Goal: Task Accomplishment & Management: Use online tool/utility

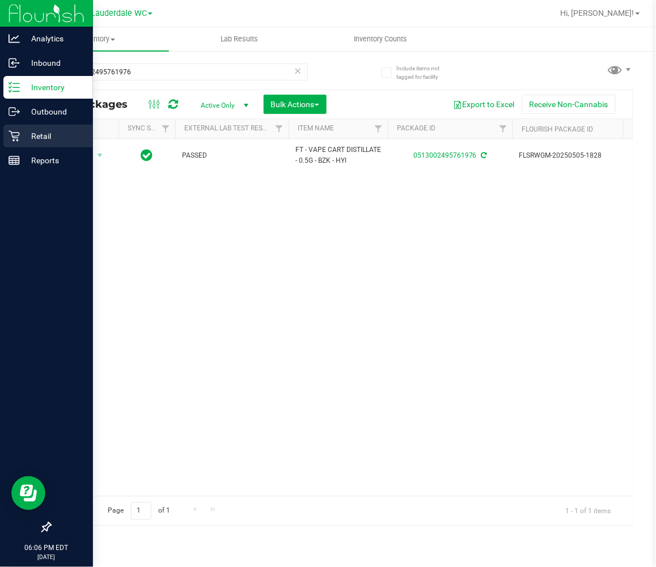
click at [15, 126] on div "Retail" at bounding box center [48, 136] width 90 height 23
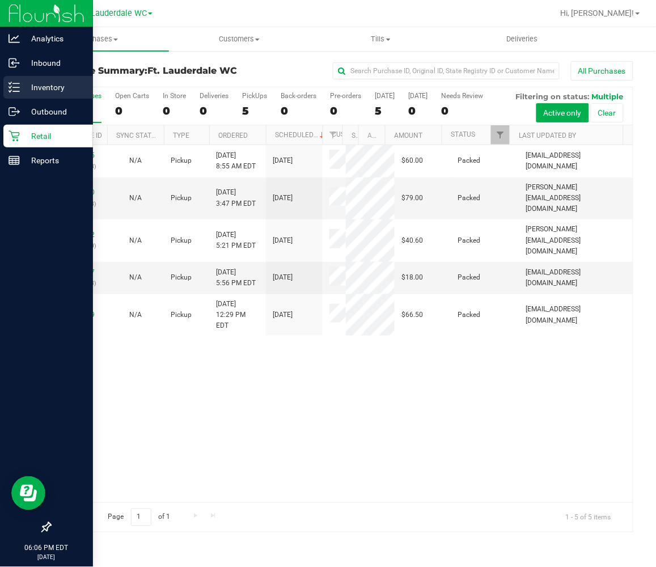
click at [59, 91] on p "Inventory" at bounding box center [54, 87] width 68 height 14
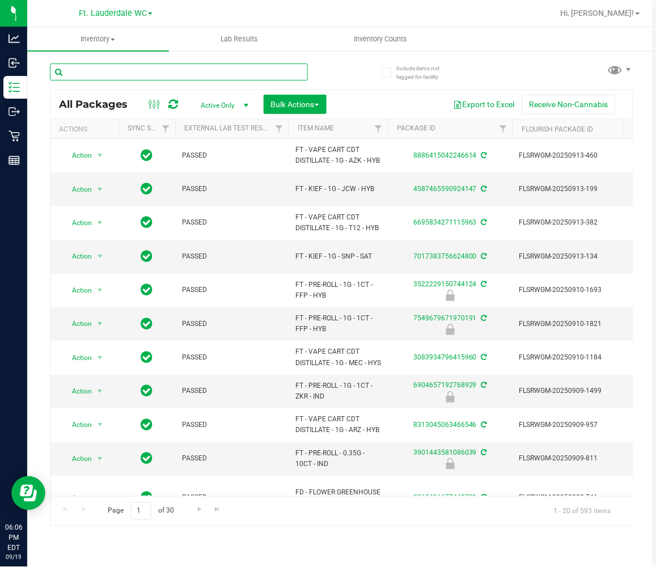
click at [251, 74] on input "text" at bounding box center [179, 71] width 258 height 17
click at [250, 74] on input "text" at bounding box center [179, 71] width 258 height 17
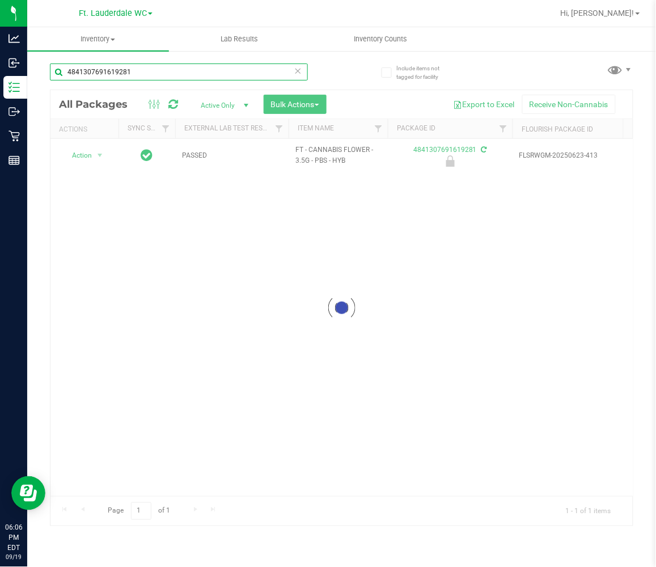
type input "4841307691619281"
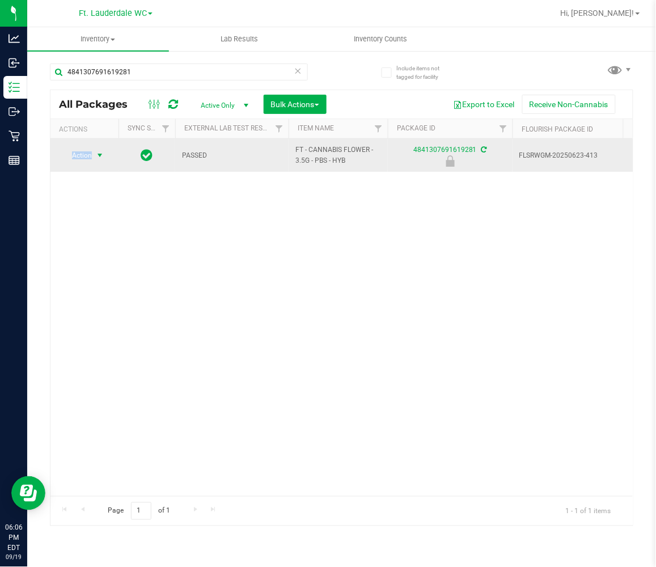
click at [82, 160] on span "Action" at bounding box center [77, 155] width 31 height 16
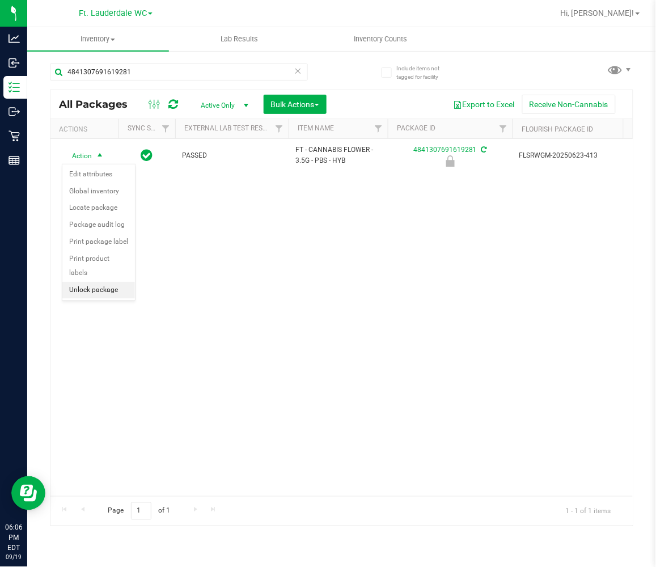
click at [86, 286] on li "Unlock package" at bounding box center [98, 290] width 73 height 17
